Goal: Information Seeking & Learning: Learn about a topic

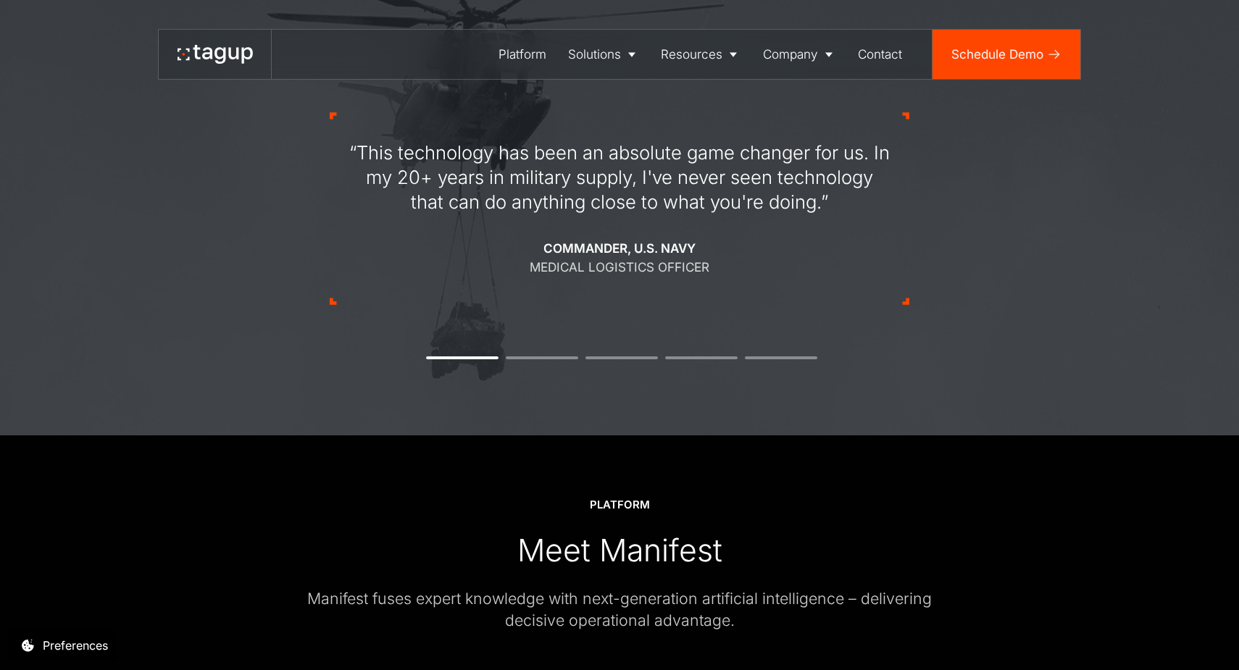
scroll to position [1613, 0]
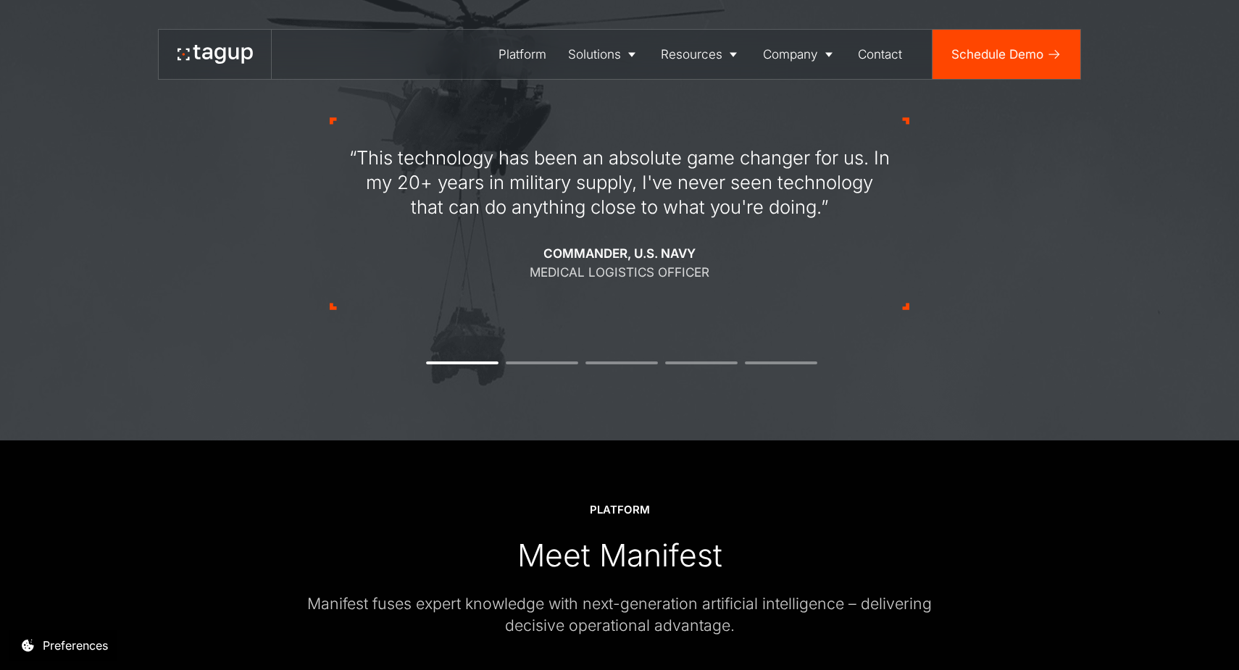
click at [533, 365] on div "“This technology has been an absolute game changer for us. In my 20+ years in m…" at bounding box center [620, 214] width 580 height 330
click at [533, 364] on li "2" at bounding box center [542, 363] width 72 height 3
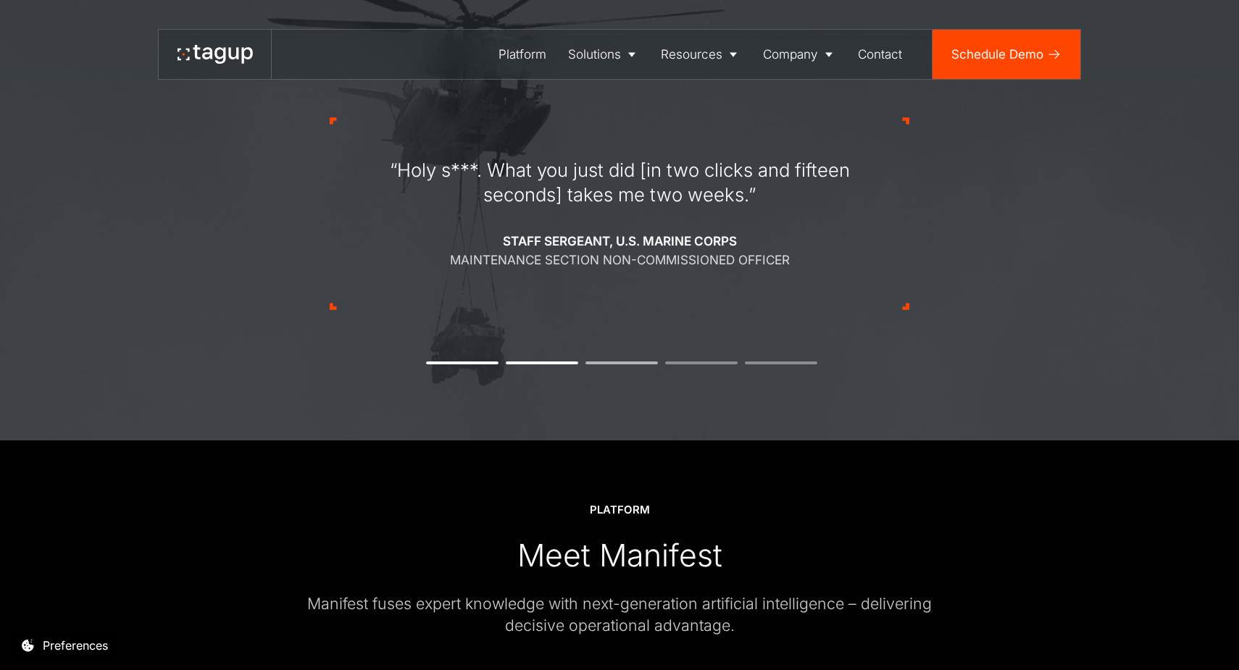
click at [615, 363] on li "3" at bounding box center [622, 363] width 72 height 3
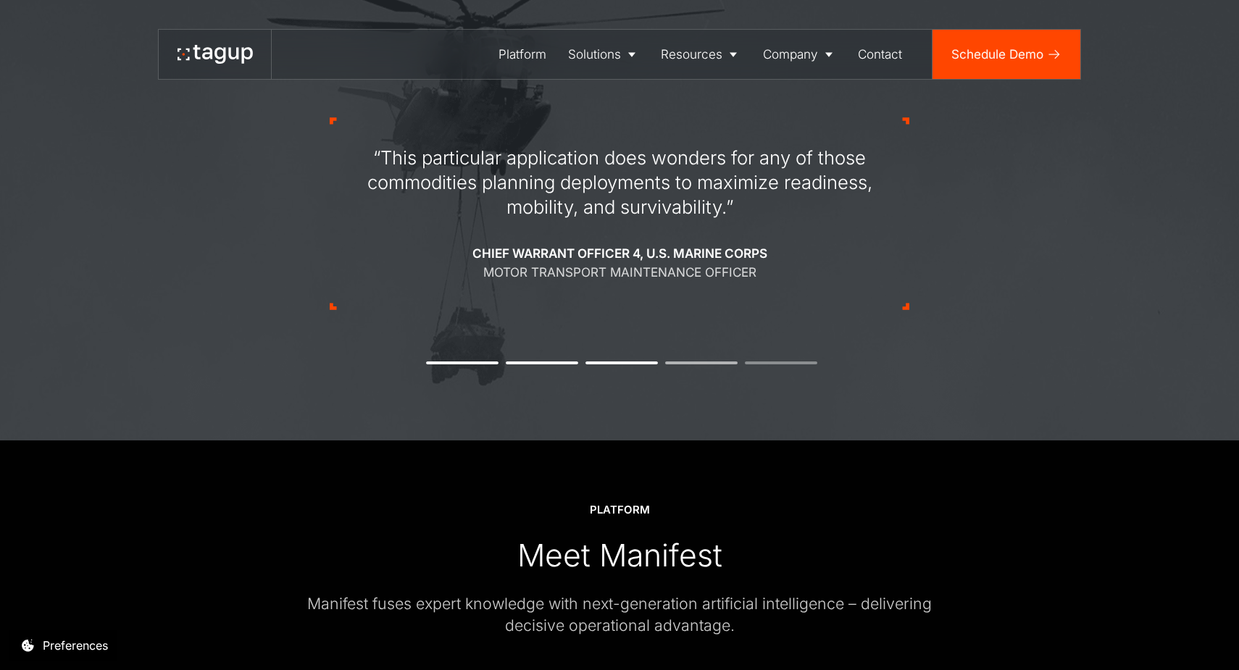
click at [702, 362] on li "4" at bounding box center [701, 363] width 72 height 3
